Goal: Information Seeking & Learning: Find contact information

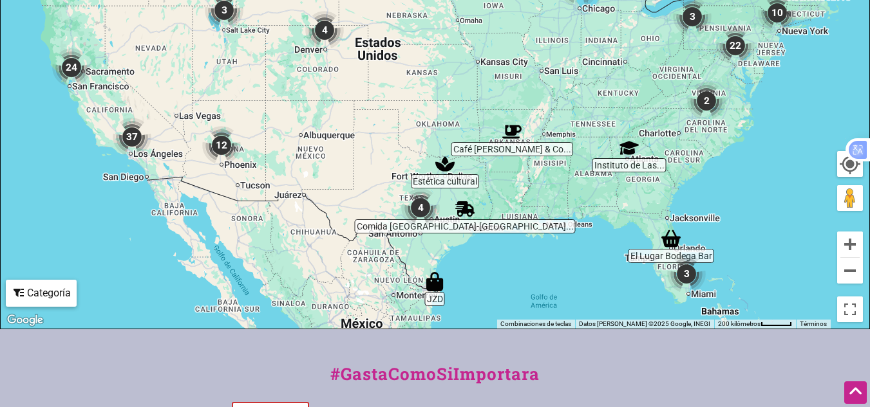
scroll to position [487, 0]
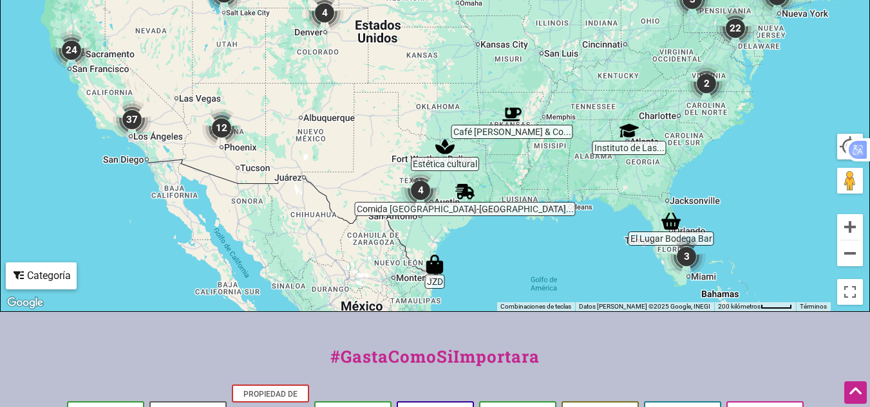
click at [736, 45] on img "22" at bounding box center [735, 28] width 39 height 39
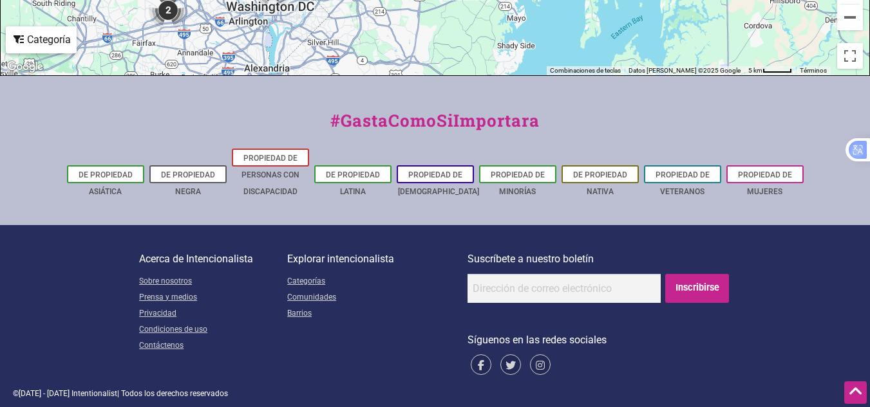
scroll to position [693, 0]
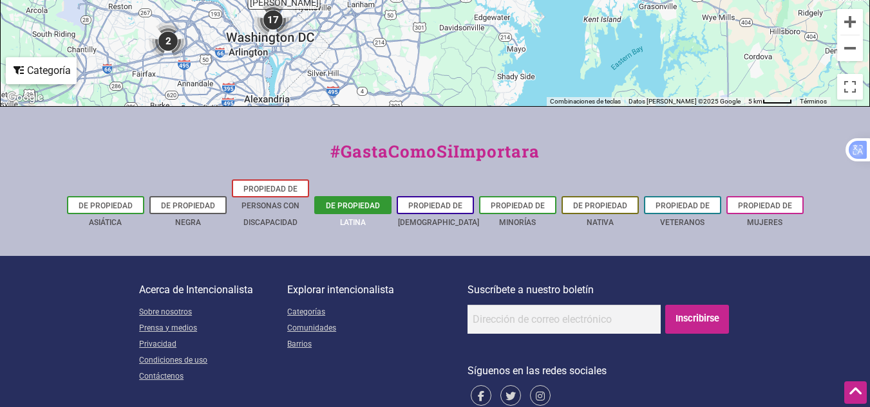
click at [347, 219] on font "De propiedad latina" at bounding box center [353, 214] width 54 height 26
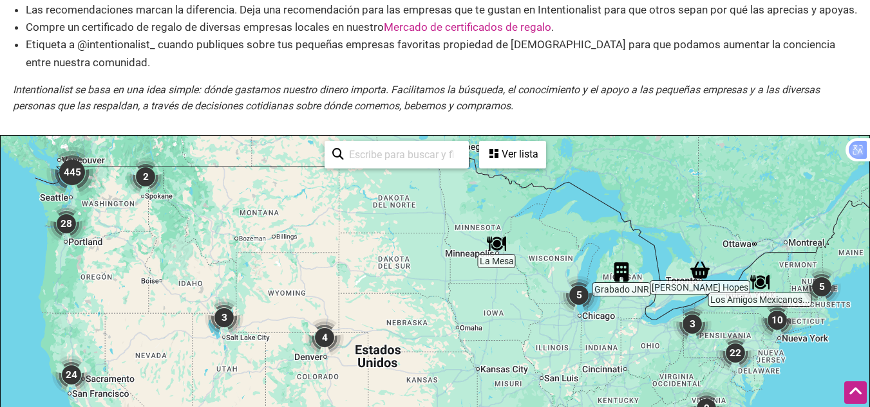
scroll to position [160, 0]
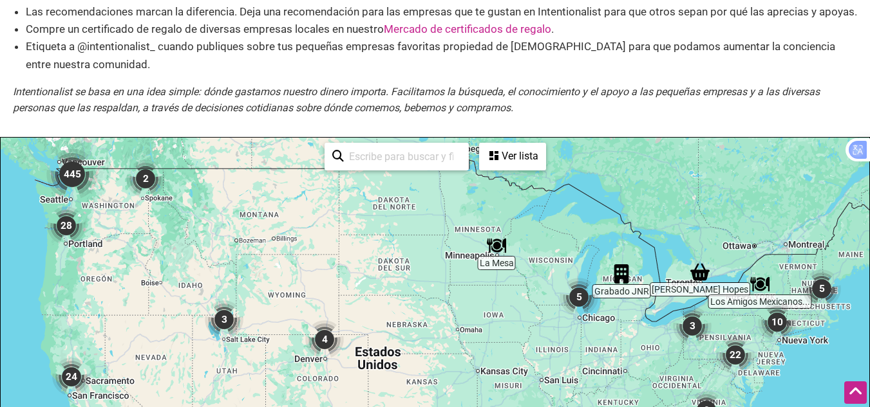
click at [364, 169] on input "search" at bounding box center [402, 156] width 117 height 25
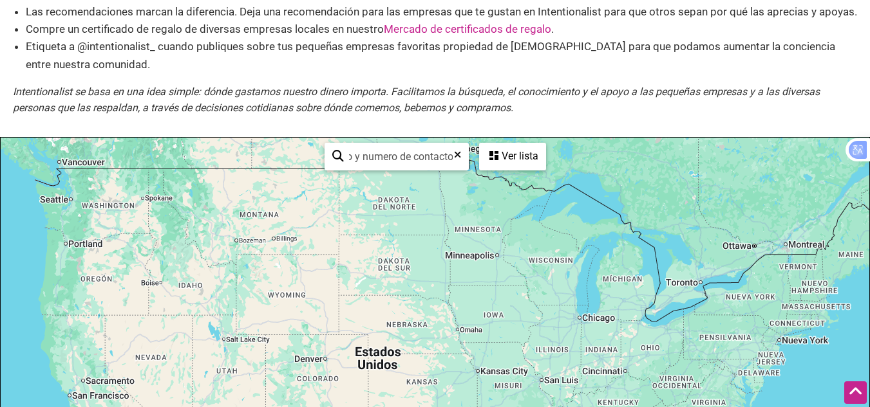
scroll to position [0, 244]
type input "lista de emprendedores latinos con correo electronico y numero de contacto"
click at [523, 162] on font "Ver lista" at bounding box center [519, 156] width 37 height 12
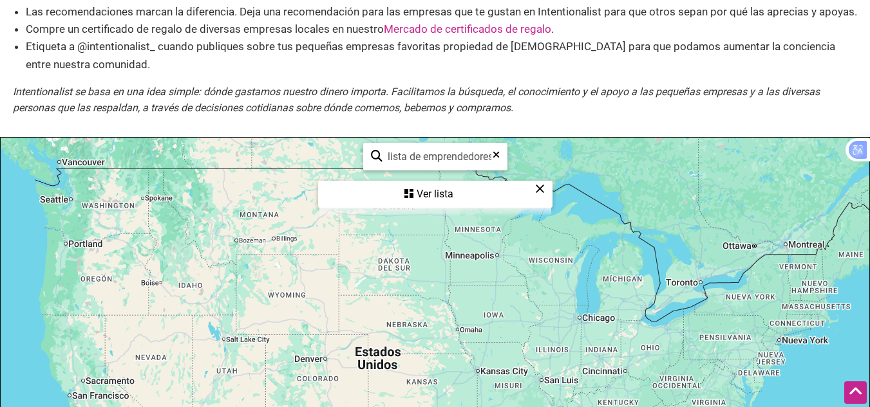
click at [434, 200] on font "Ver lista" at bounding box center [434, 194] width 37 height 12
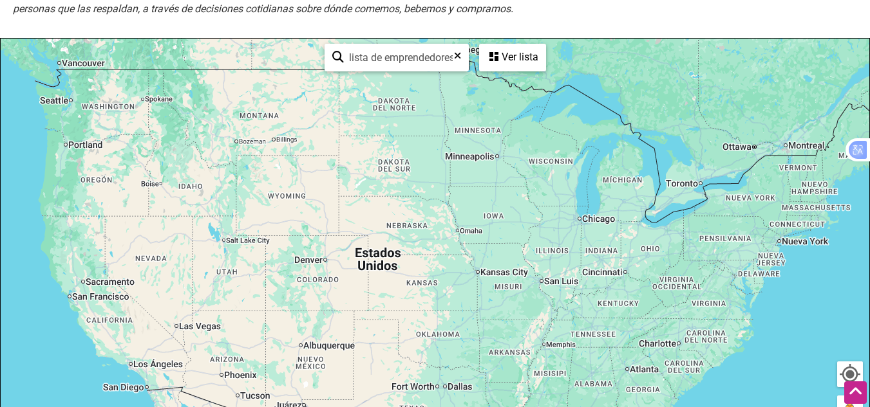
scroll to position [257, 0]
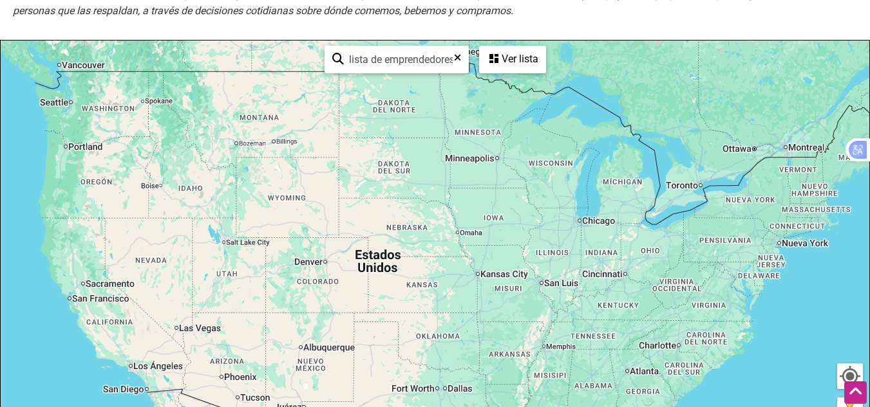
click at [509, 65] on font "Ver lista" at bounding box center [519, 59] width 37 height 12
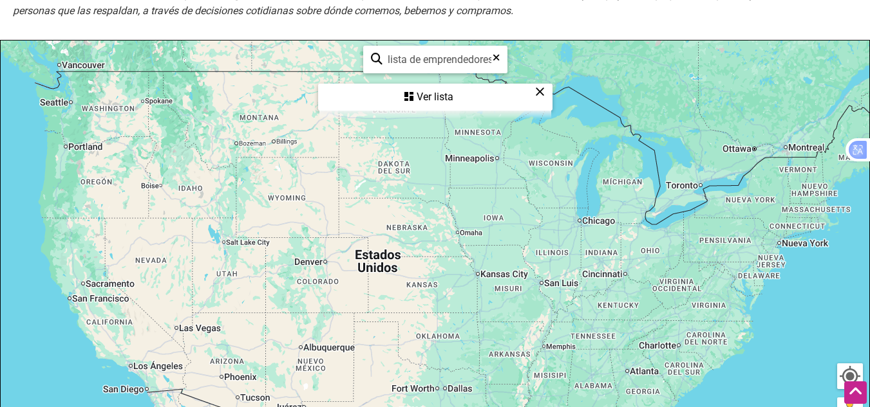
click at [440, 103] on font "Ver lista" at bounding box center [434, 97] width 37 height 12
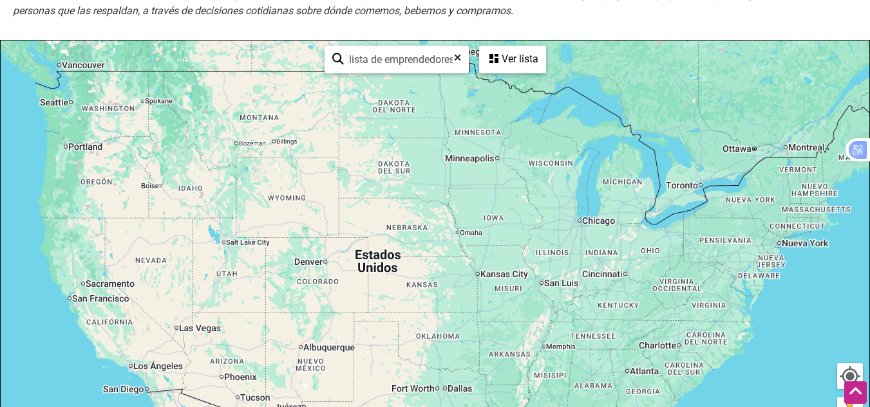
click at [523, 65] on font "Ver lista" at bounding box center [519, 59] width 37 height 12
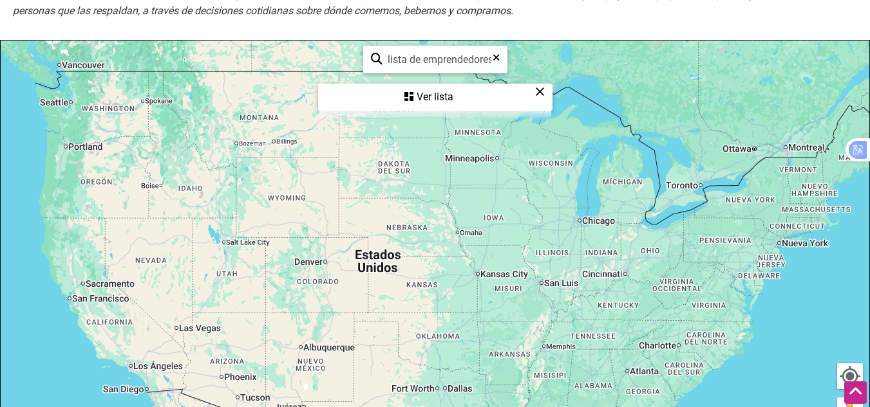
click at [523, 77] on div "lista de emprendedores latinos con correo electronico y numero de contacto See …" at bounding box center [435, 78] width 232 height 75
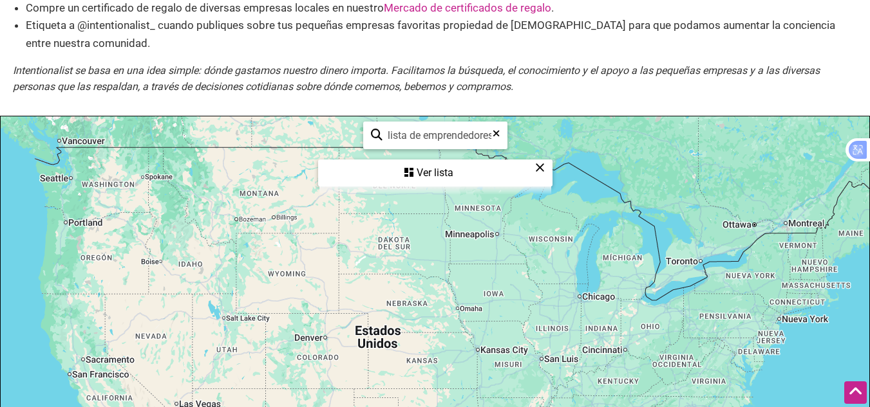
scroll to position [183, 0]
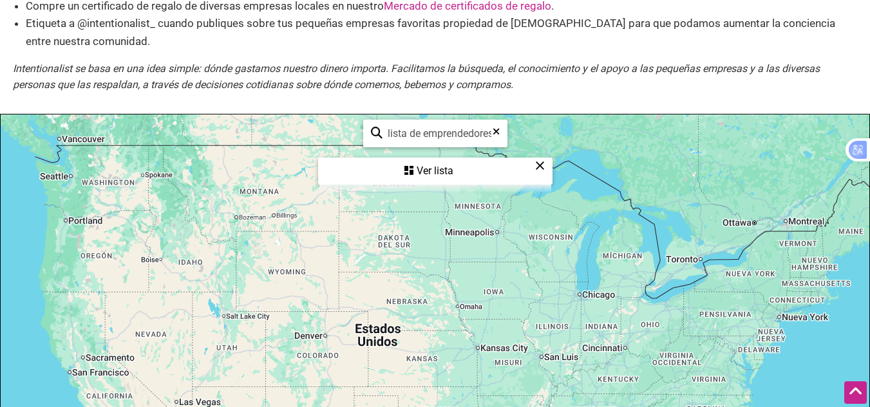
click at [497, 146] on icon at bounding box center [495, 136] width 7 height 19
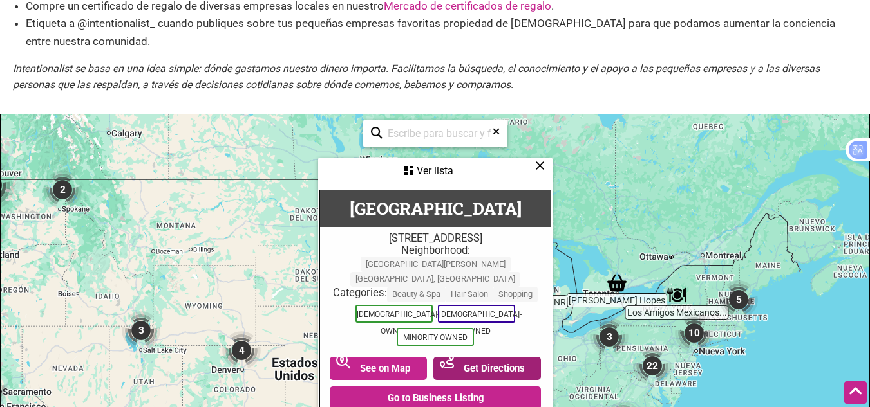
drag, startPoint x: 607, startPoint y: 317, endPoint x: 494, endPoint y: 367, distance: 123.3
click at [494, 367] on div "Comida México-Rica... La Mesa Mercado de Bright Hopes JZD Café Fidel & Co... El…" at bounding box center [435, 365] width 868 height 501
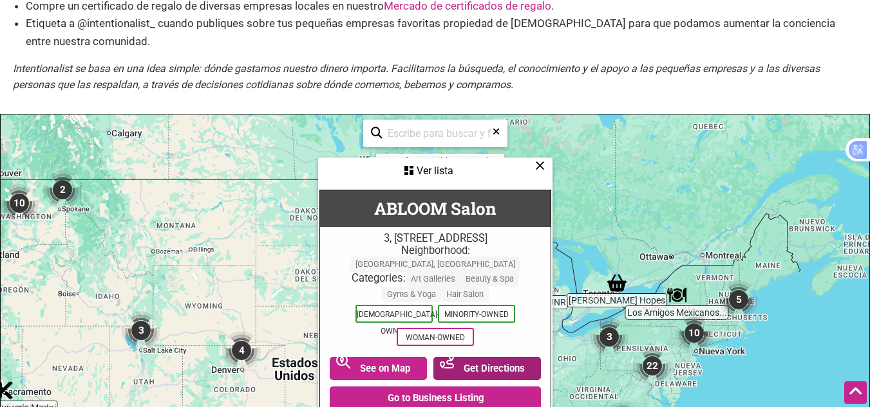
click at [497, 373] on link "Get Directions" at bounding box center [487, 368] width 108 height 23
click at [539, 166] on icon at bounding box center [540, 165] width 10 height 1
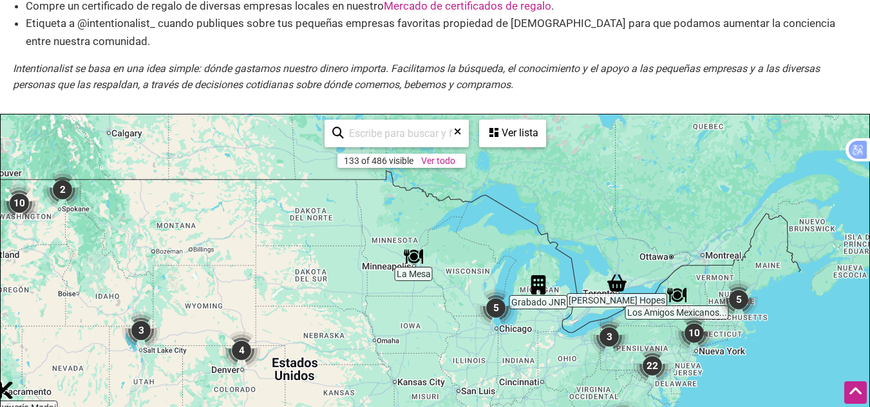
click at [445, 166] on font "Ver todo" at bounding box center [438, 161] width 34 height 10
